Goal: Navigation & Orientation: Go to known website

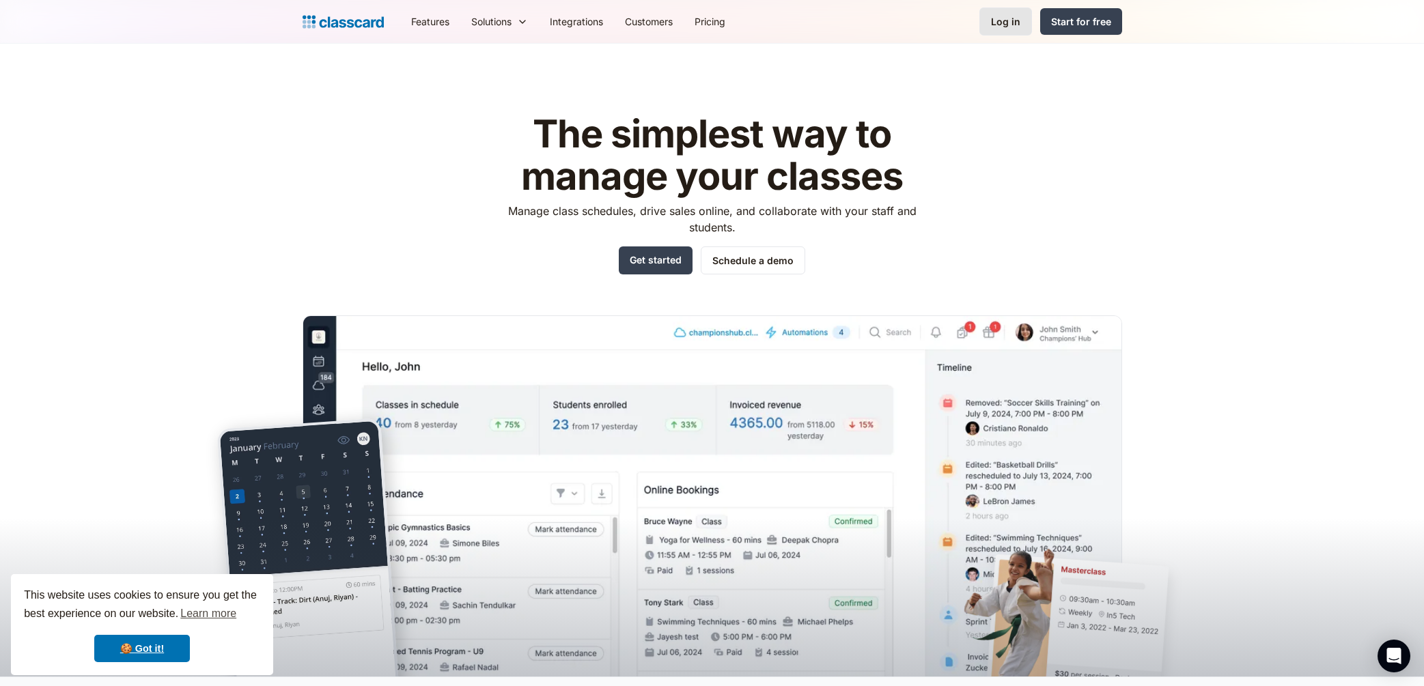
click at [1010, 22] on div "Log in" at bounding box center [1005, 21] width 29 height 14
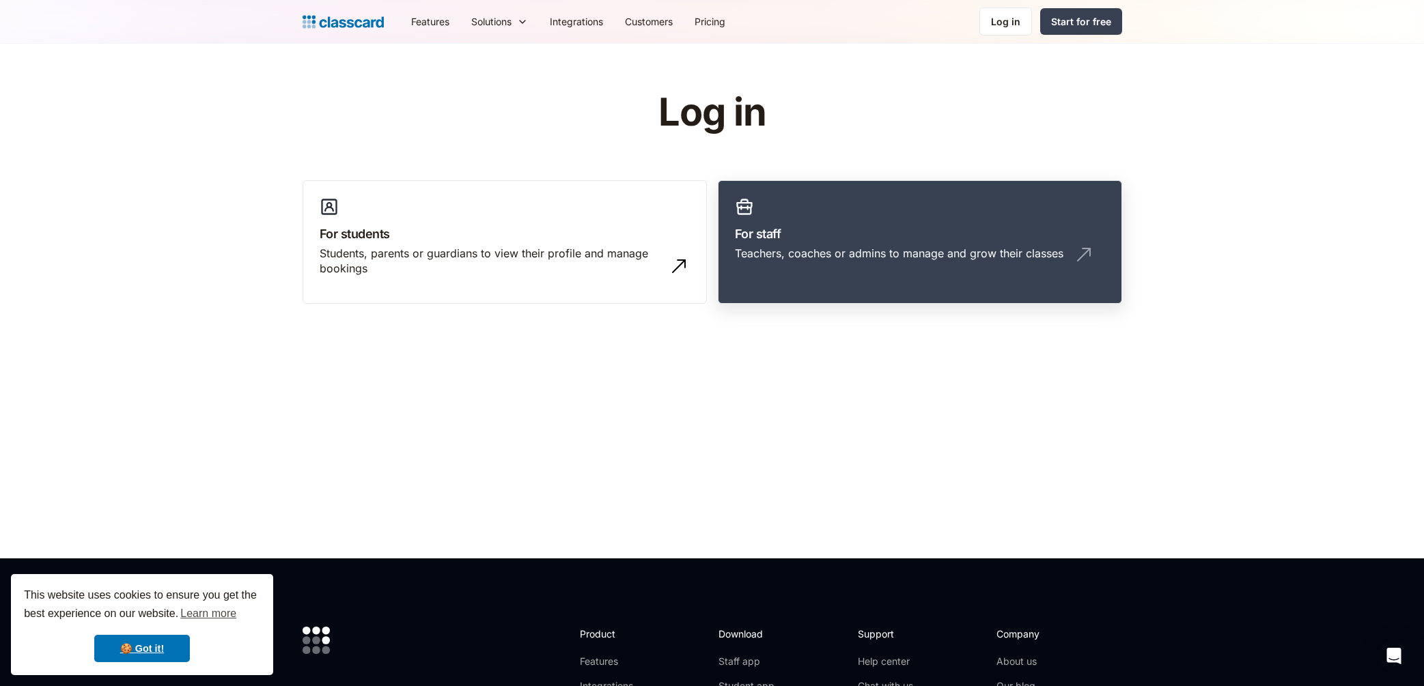
click at [918, 198] on link "For staff Teachers, coaches or admins to manage and grow their classes" at bounding box center [920, 242] width 404 height 124
click at [917, 198] on link "For staff Teachers, coaches or admins to manage and grow their classes" at bounding box center [920, 242] width 404 height 124
